Goal: Use online tool/utility: Utilize a website feature to perform a specific function

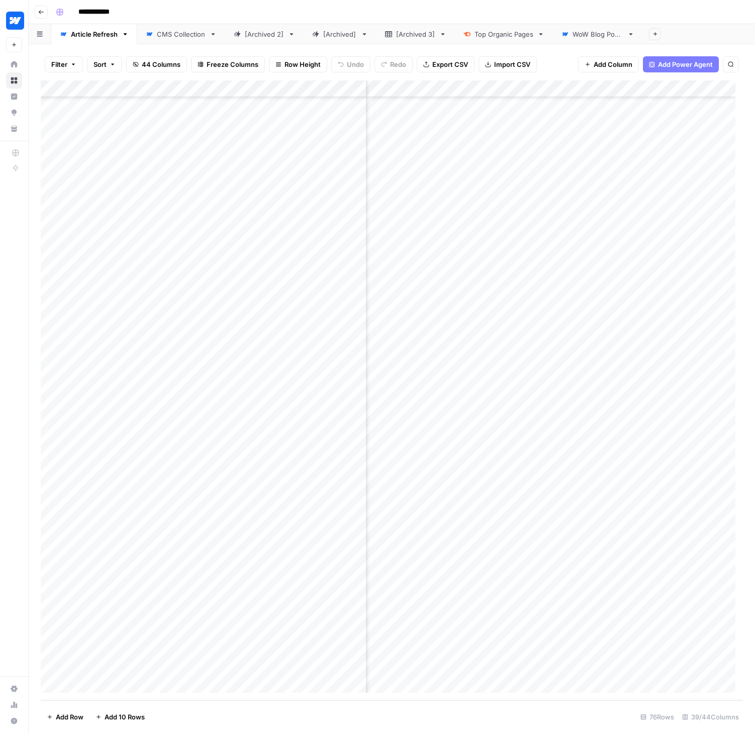
scroll to position [720, 1107]
click at [493, 564] on div "Add Column" at bounding box center [392, 390] width 702 height 620
click at [491, 580] on div "Add Column" at bounding box center [392, 390] width 702 height 620
click at [491, 599] on div "Add Column" at bounding box center [392, 390] width 702 height 620
click at [491, 615] on div "Add Column" at bounding box center [392, 390] width 702 height 620
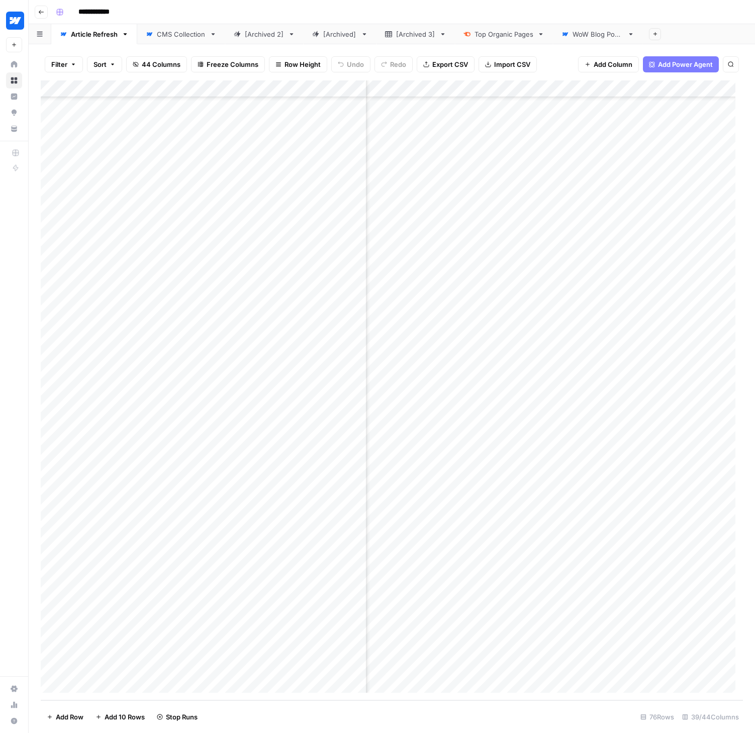
click at [494, 634] on div "Add Column" at bounding box center [392, 390] width 702 height 620
click at [434, 650] on div "Add Column" at bounding box center [392, 390] width 702 height 620
click at [434, 667] on div "Add Column" at bounding box center [392, 390] width 702 height 620
click at [480, 565] on div "Add Column" at bounding box center [392, 390] width 702 height 620
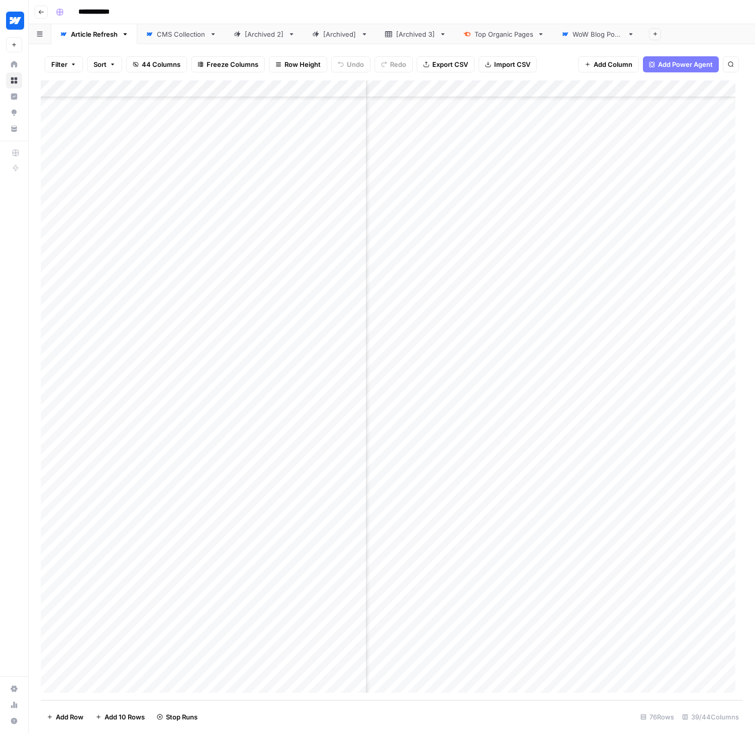
click at [480, 582] on div "Add Column" at bounding box center [392, 390] width 702 height 620
click at [482, 600] on div "Add Column" at bounding box center [392, 390] width 702 height 620
click at [480, 615] on div "Add Column" at bounding box center [392, 390] width 702 height 620
click at [481, 631] on div "Add Column" at bounding box center [392, 390] width 702 height 620
click at [483, 651] on div "Add Column" at bounding box center [392, 390] width 702 height 620
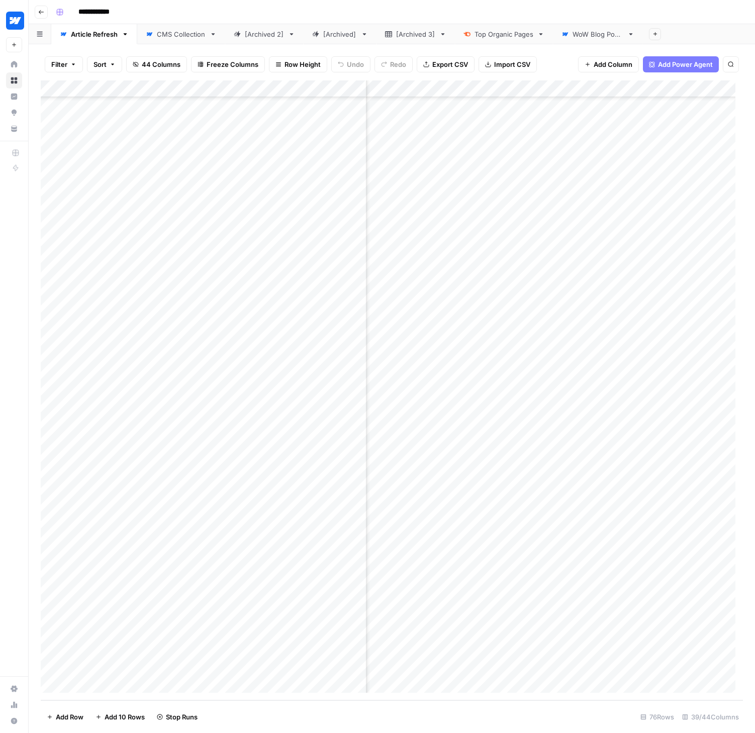
click at [476, 667] on div "Add Column" at bounding box center [392, 390] width 702 height 620
click at [521, 651] on div "Add Column" at bounding box center [392, 390] width 702 height 620
click at [512, 654] on div "Add Column" at bounding box center [392, 390] width 702 height 620
click at [510, 705] on button "medium" at bounding box center [509, 707] width 34 height 12
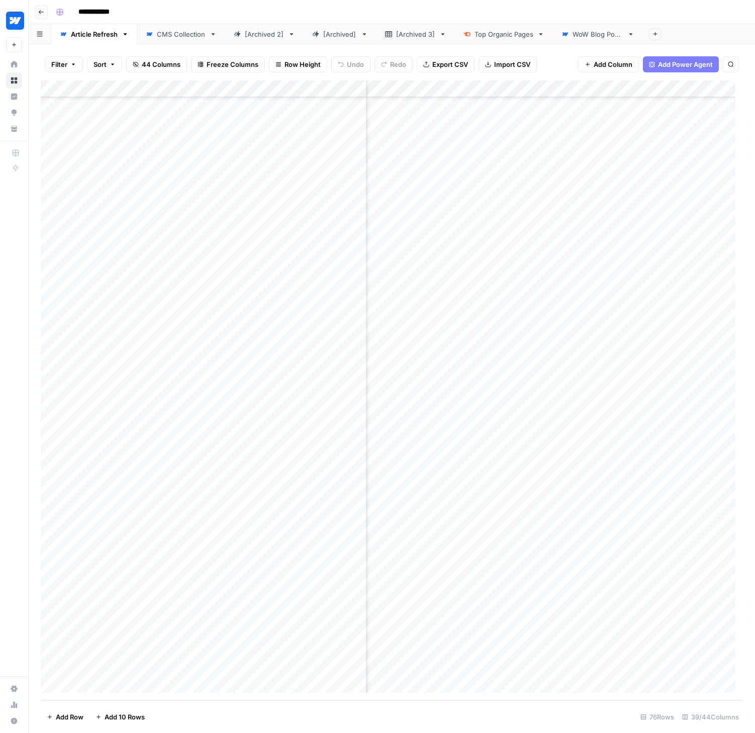
click at [495, 667] on div "Add Column" at bounding box center [392, 390] width 702 height 620
click at [510, 668] on div "Add Column" at bounding box center [392, 390] width 702 height 620
click at [509, 717] on div "large" at bounding box center [531, 711] width 101 height 18
click at [509, 708] on button "large" at bounding box center [504, 710] width 24 height 12
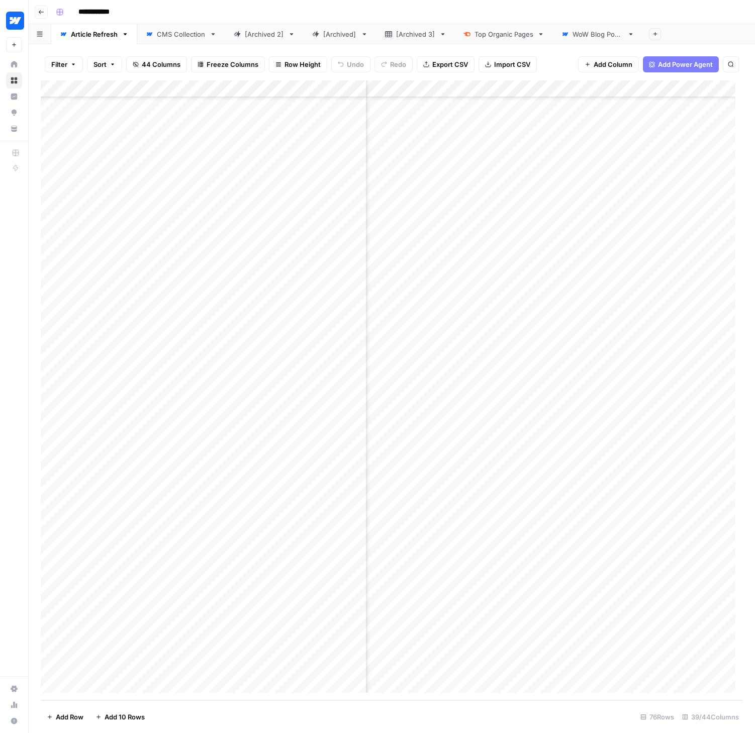
click at [460, 715] on footer "Add Row Add 10 Rows 76 Rows 39/44 Columns" at bounding box center [392, 716] width 702 height 33
click at [599, 603] on div "Add Column" at bounding box center [392, 390] width 702 height 620
click at [614, 599] on div "Add Column" at bounding box center [392, 390] width 702 height 620
click at [614, 672] on button "large" at bounding box center [616, 674] width 24 height 12
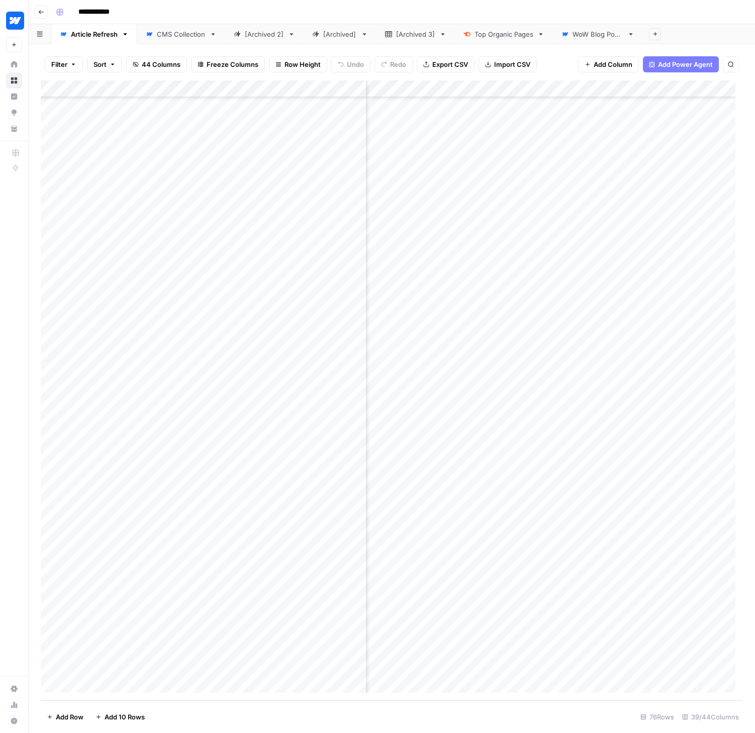
click at [626, 634] on div "Add Column" at bounding box center [392, 390] width 702 height 620
click at [643, 632] on div "Add Column" at bounding box center [392, 390] width 702 height 620
click at [621, 708] on button "large" at bounding box center [616, 708] width 24 height 12
click at [562, 707] on footer "Add Row Add 10 Rows 76 Rows 39/44 Columns" at bounding box center [392, 716] width 702 height 33
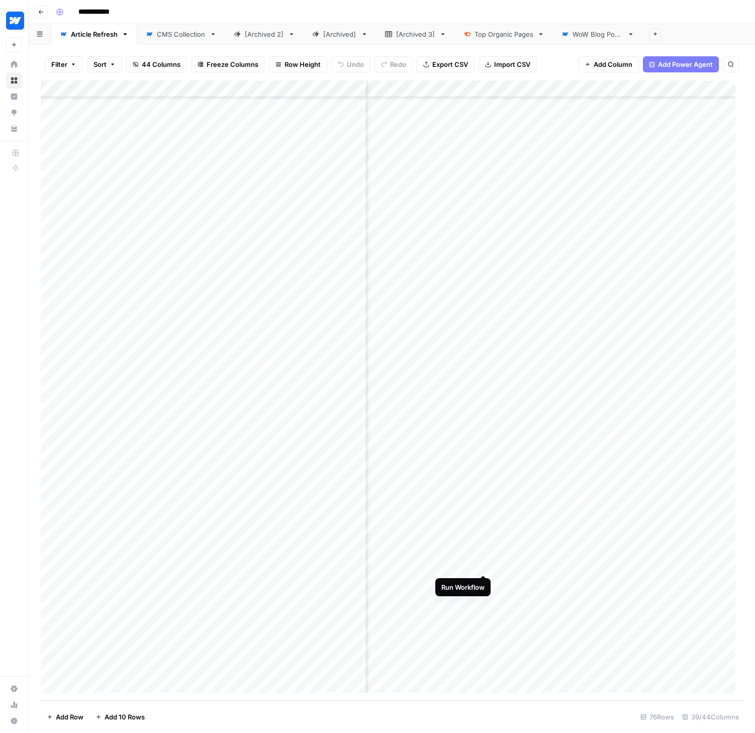
click at [483, 565] on div "Add Column" at bounding box center [392, 390] width 702 height 620
click at [483, 580] on div "Add Column" at bounding box center [392, 390] width 702 height 620
click at [483, 599] on div "Add Column" at bounding box center [392, 390] width 702 height 620
click at [484, 616] on div "Add Column" at bounding box center [392, 390] width 702 height 620
click at [483, 632] on div "Add Column" at bounding box center [392, 390] width 702 height 620
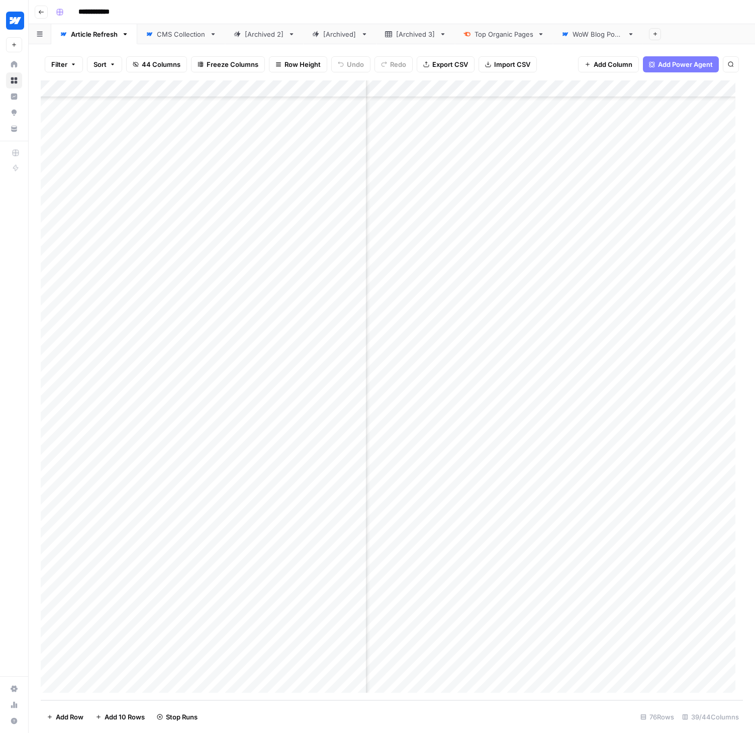
click at [457, 650] on div "Add Column" at bounding box center [392, 390] width 702 height 620
click at [438, 667] on div "Add Column" at bounding box center [392, 390] width 702 height 620
click at [340, 566] on div "Add Column" at bounding box center [392, 390] width 702 height 620
click at [343, 564] on div "Add Column" at bounding box center [392, 390] width 702 height 620
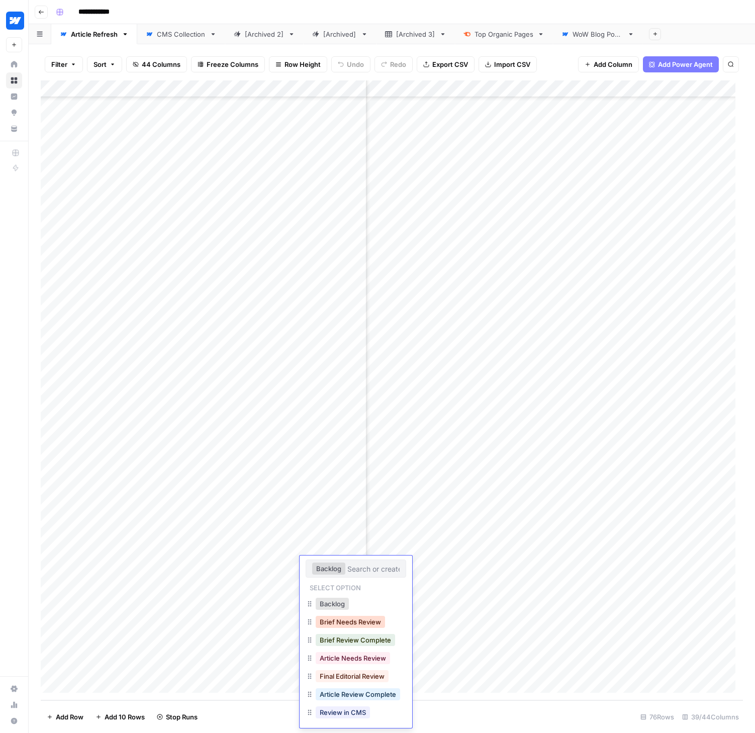
click at [364, 626] on button "Brief Needs Review" at bounding box center [350, 622] width 69 height 12
